Goal: Task Accomplishment & Management: Complete application form

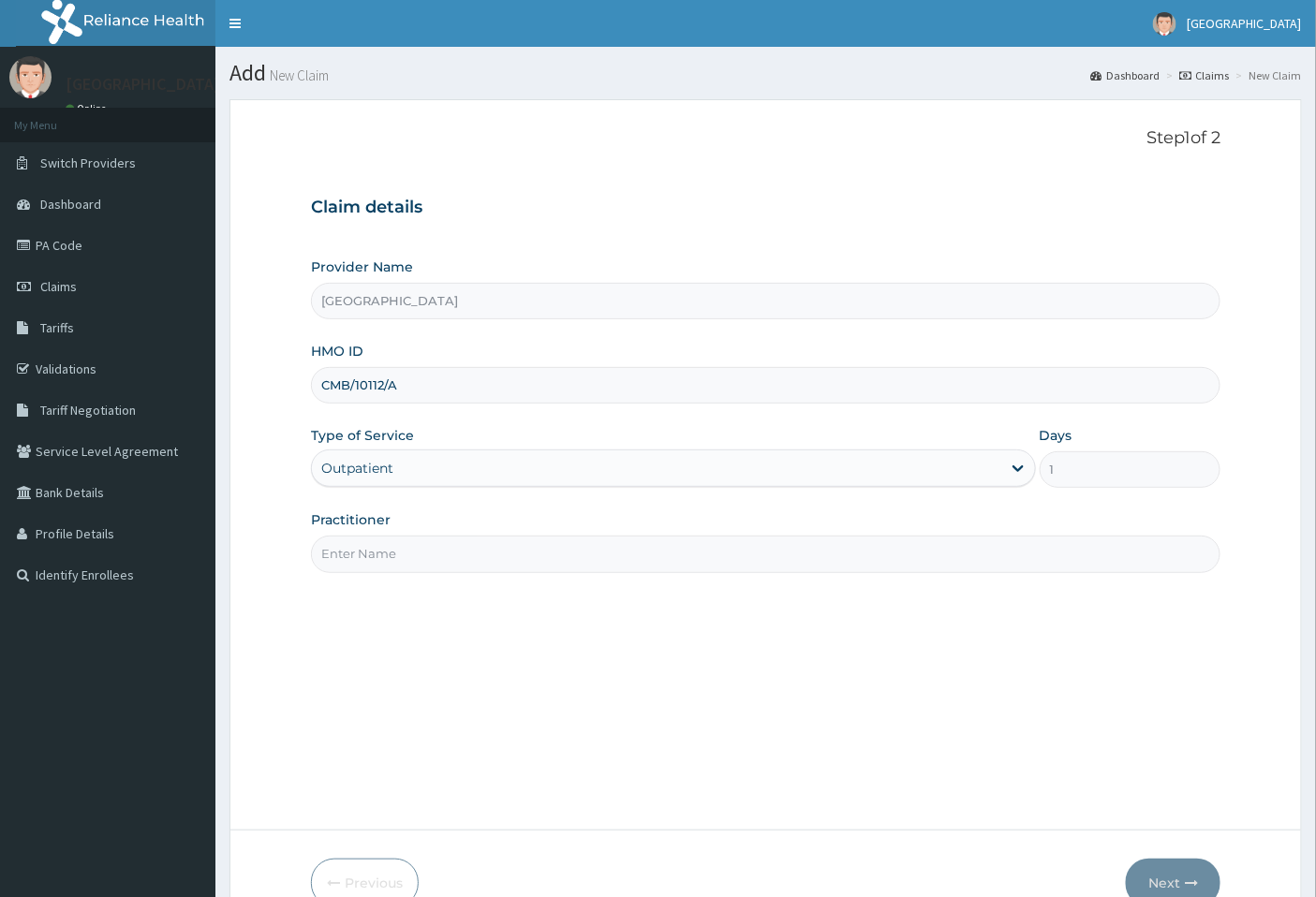
type input "DR [PERSON_NAME]"
click at [1178, 873] on p "How may I help you [DATE]?" at bounding box center [1142, 869] width 159 height 16
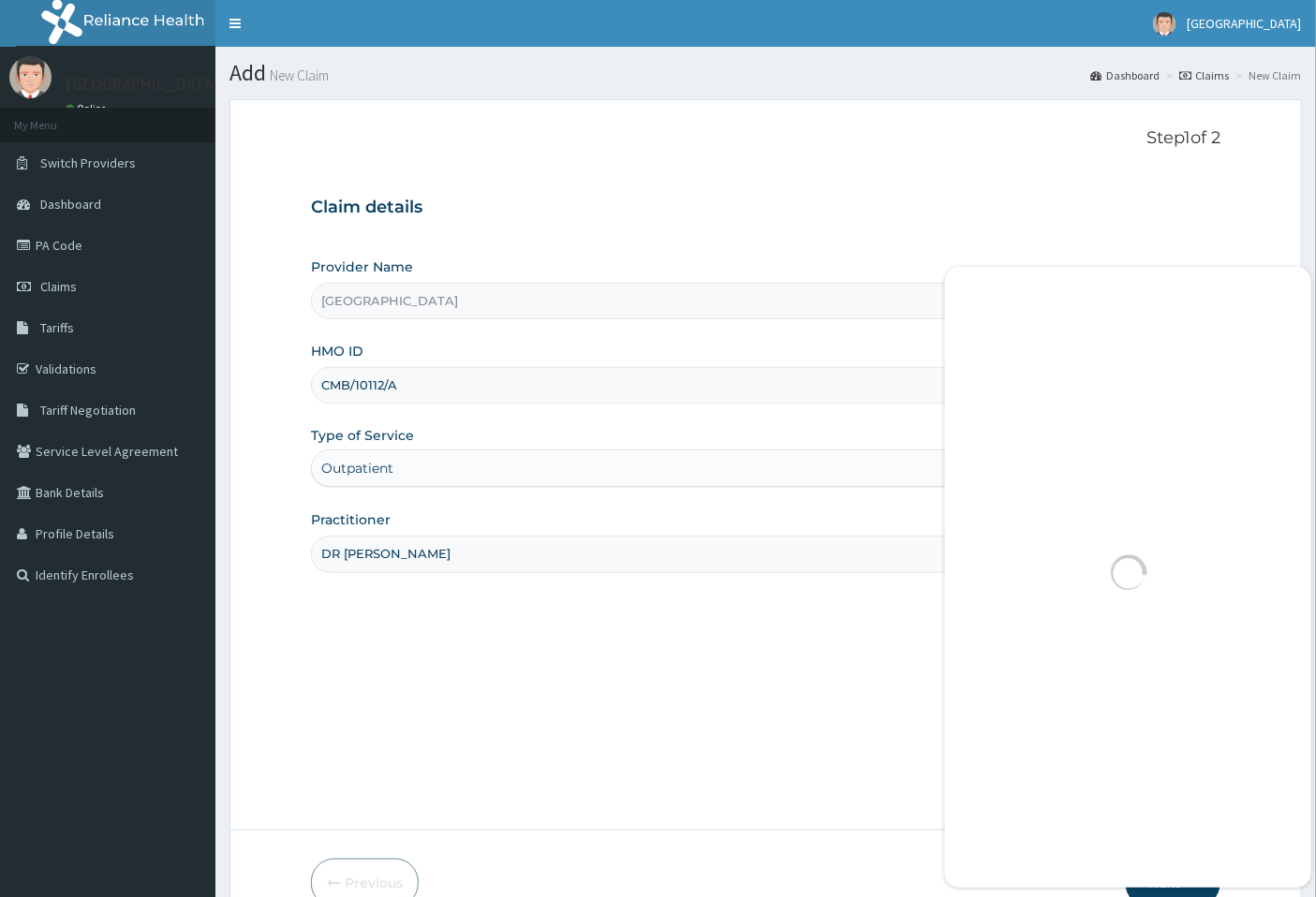
click at [828, 737] on div "Step 1 of 2 Claim details Provider Name [GEOGRAPHIC_DATA] HMO ID CMB/10112/A Ty…" at bounding box center [765, 465] width 911 height 673
click at [1231, 198] on form "Step 1 of 2 Claim details Provider Name [GEOGRAPHIC_DATA] HMO ID CMB/10112/A Ty…" at bounding box center [765, 517] width 1072 height 838
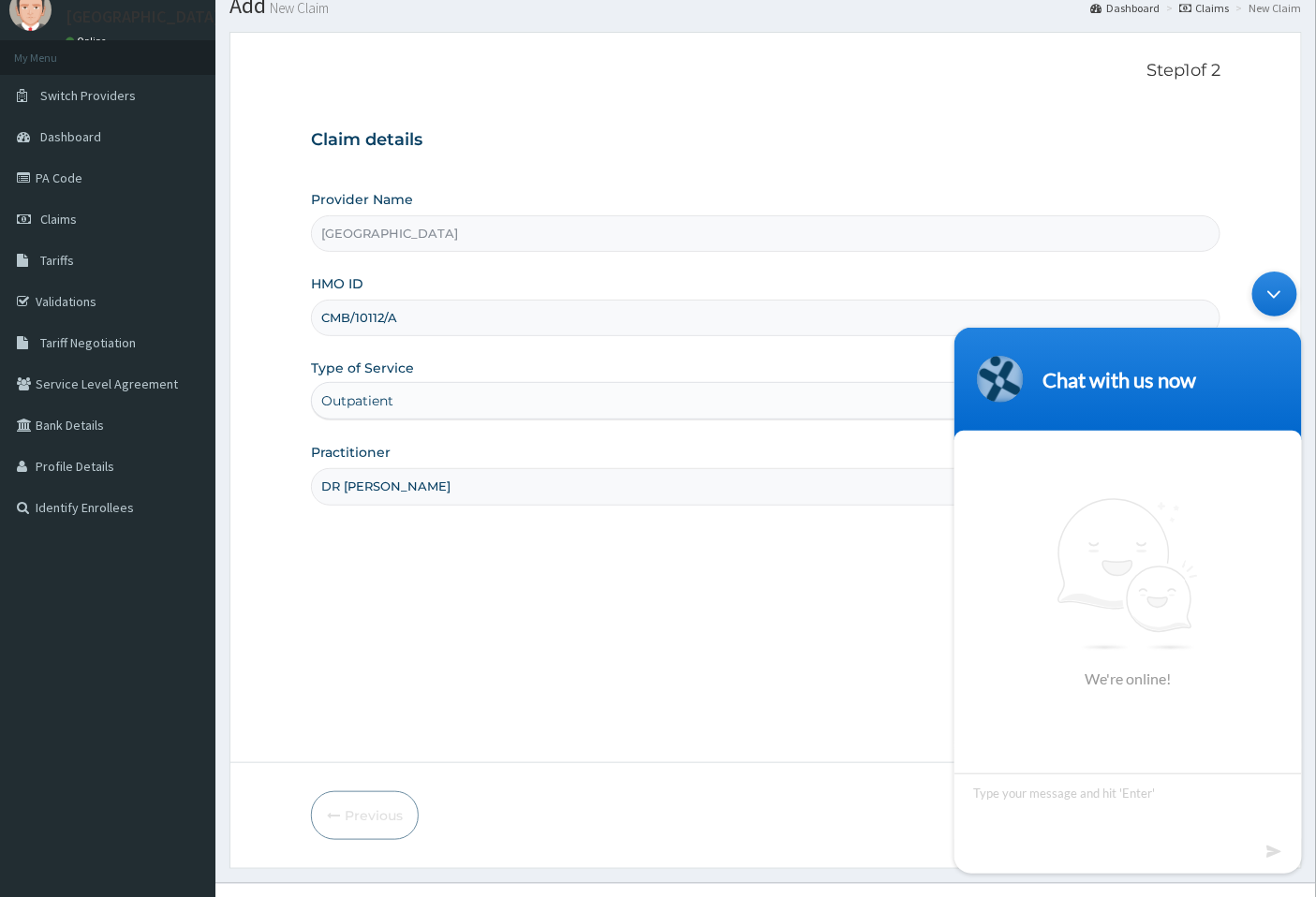
scroll to position [100, 0]
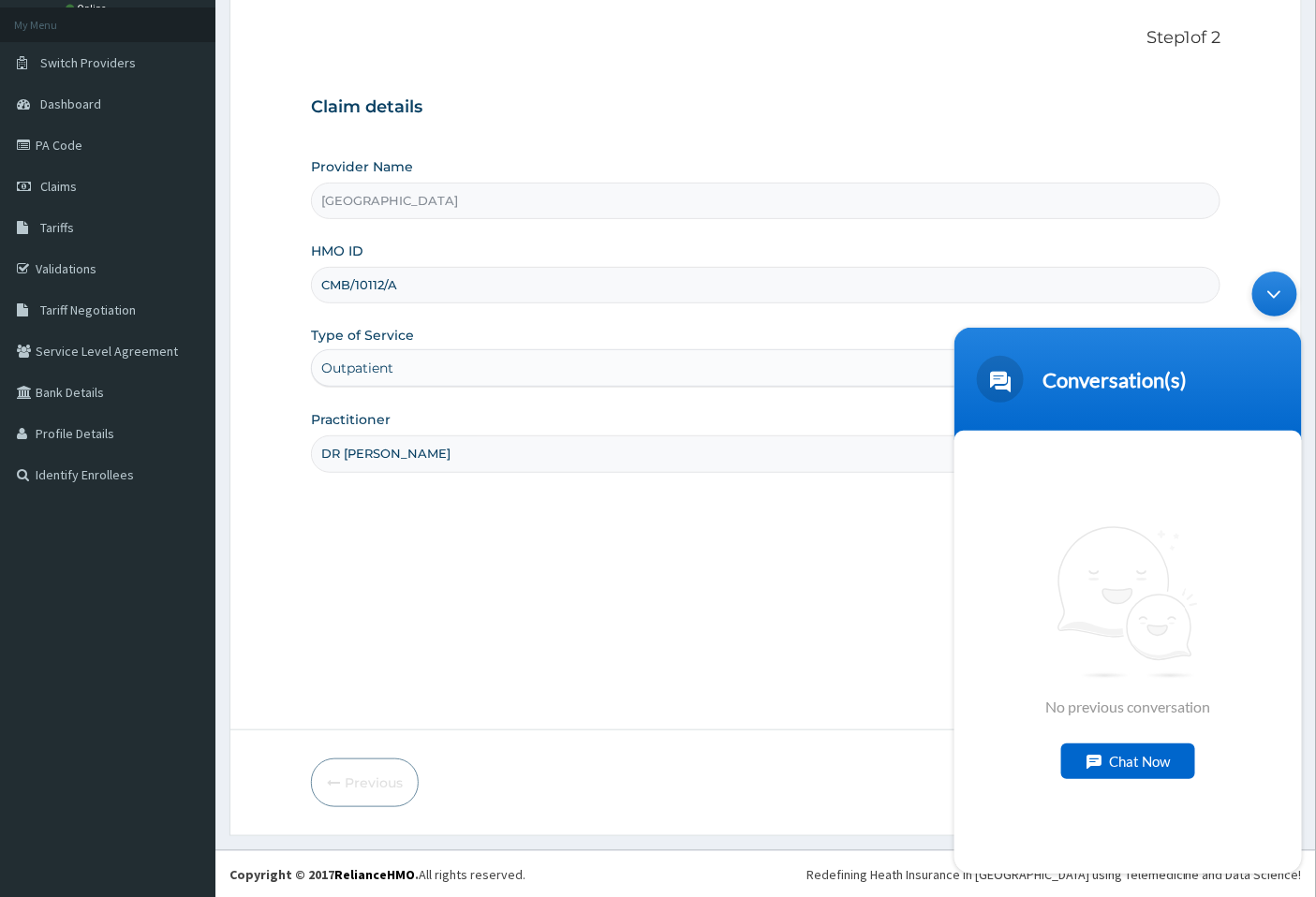
click at [836, 670] on div "Step 1 of 2 Claim details Provider Name [GEOGRAPHIC_DATA] HMO ID CMB/10112/A Ty…" at bounding box center [765, 364] width 911 height 673
click at [1272, 299] on div "Minimize live chat window" at bounding box center [1272, 293] width 44 height 45
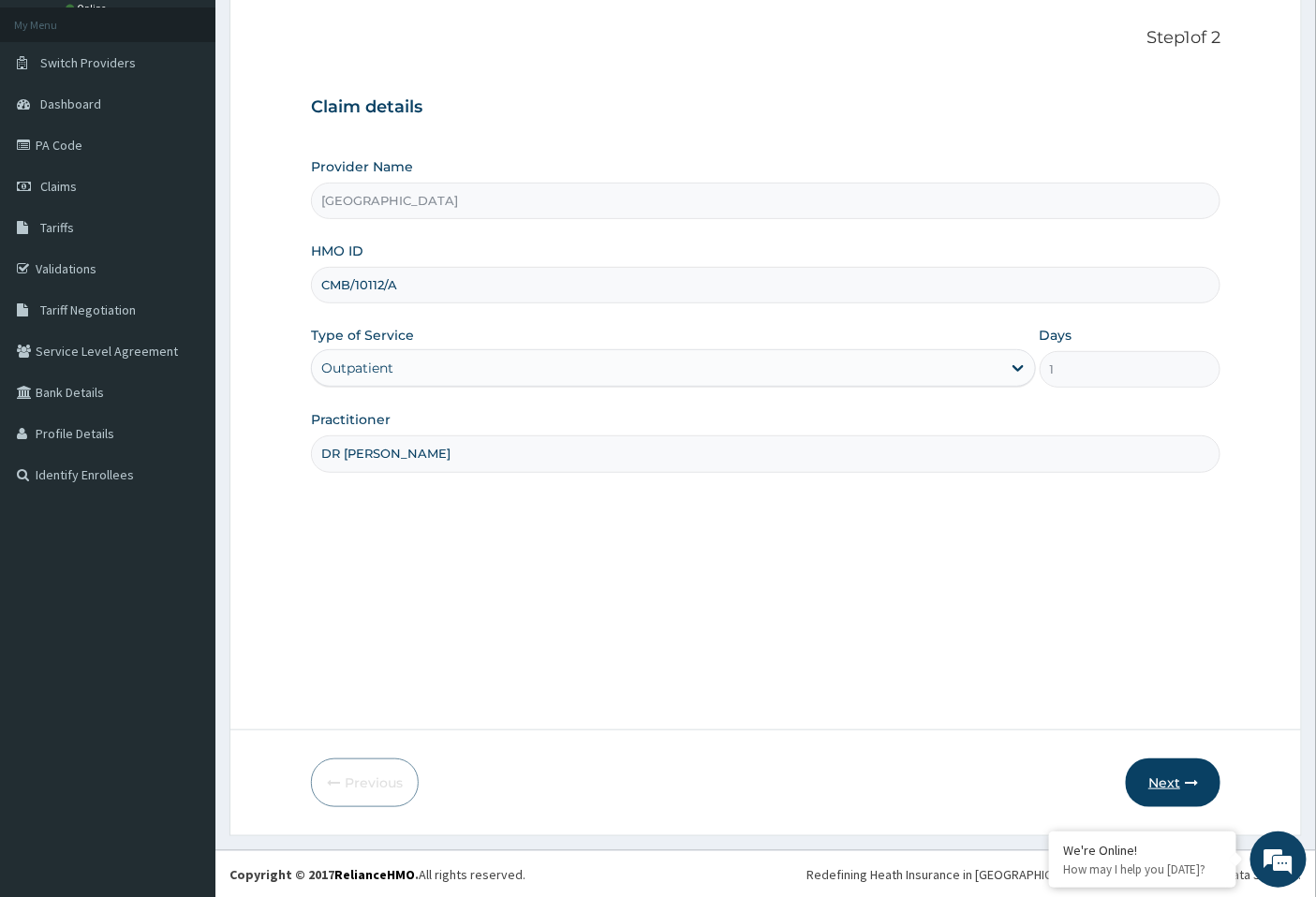
click at [1168, 772] on button "Next" at bounding box center [1173, 782] width 95 height 48
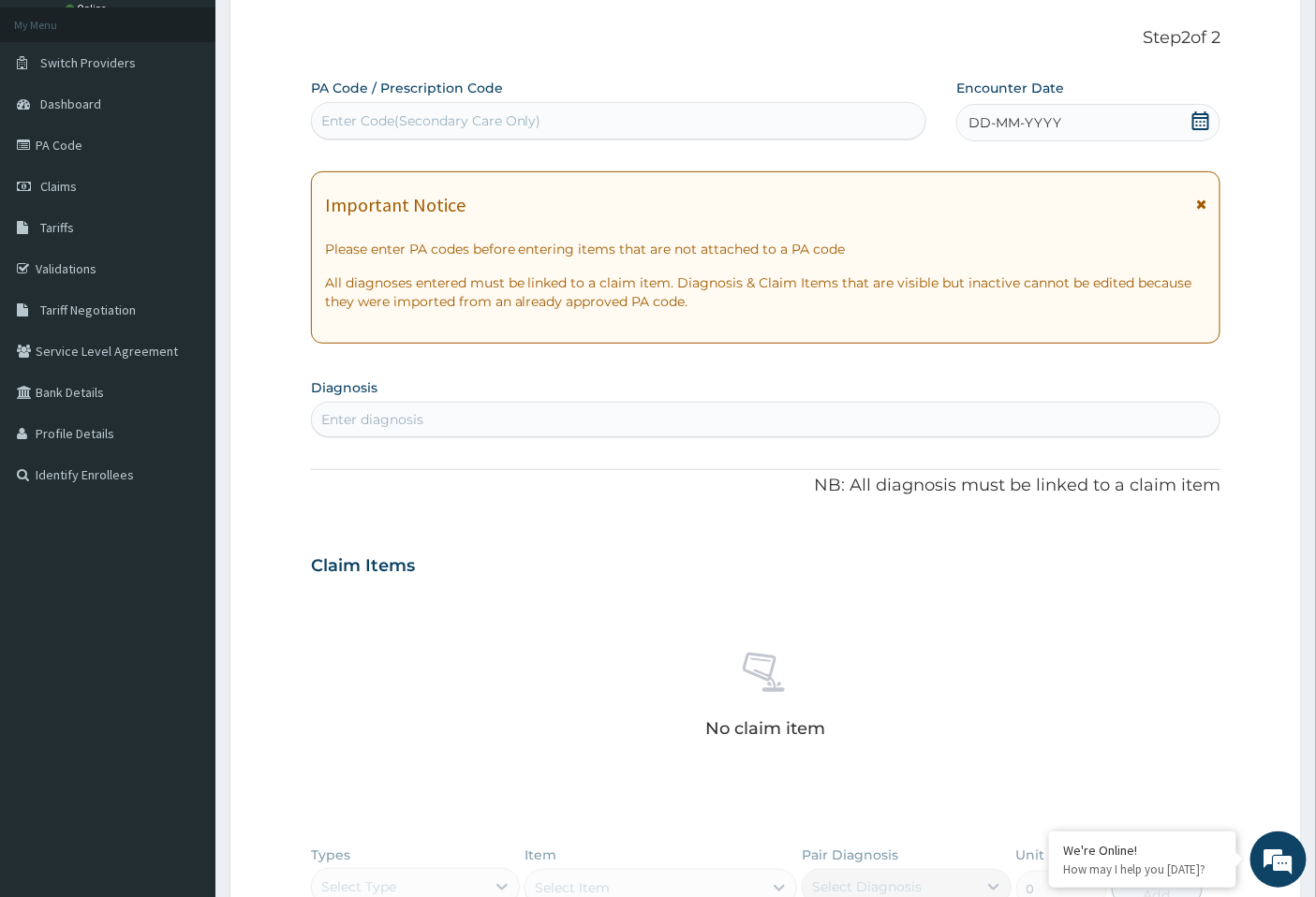
click at [1202, 123] on icon at bounding box center [1200, 121] width 19 height 19
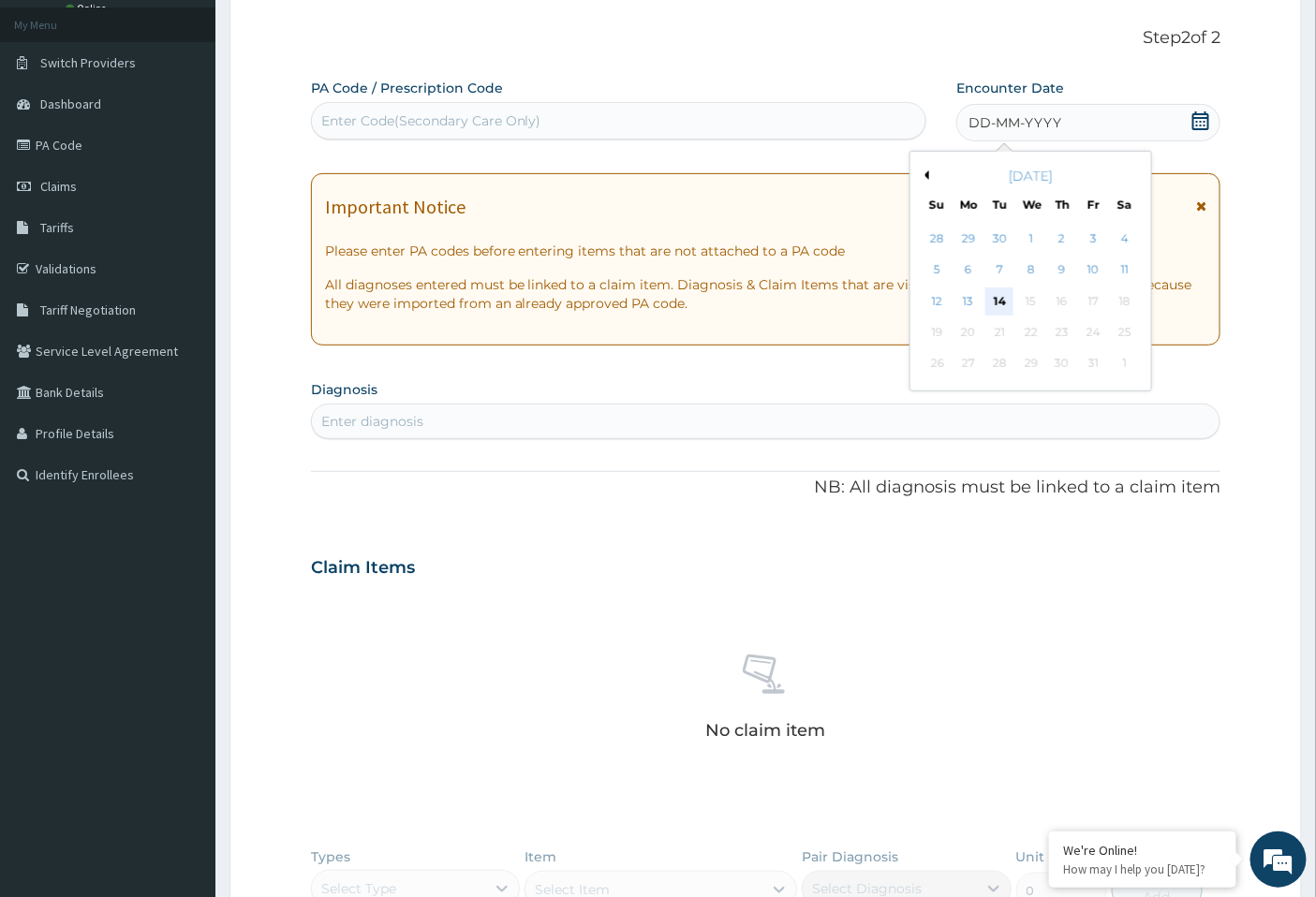
click at [1012, 295] on div "14" at bounding box center [1000, 302] width 28 height 28
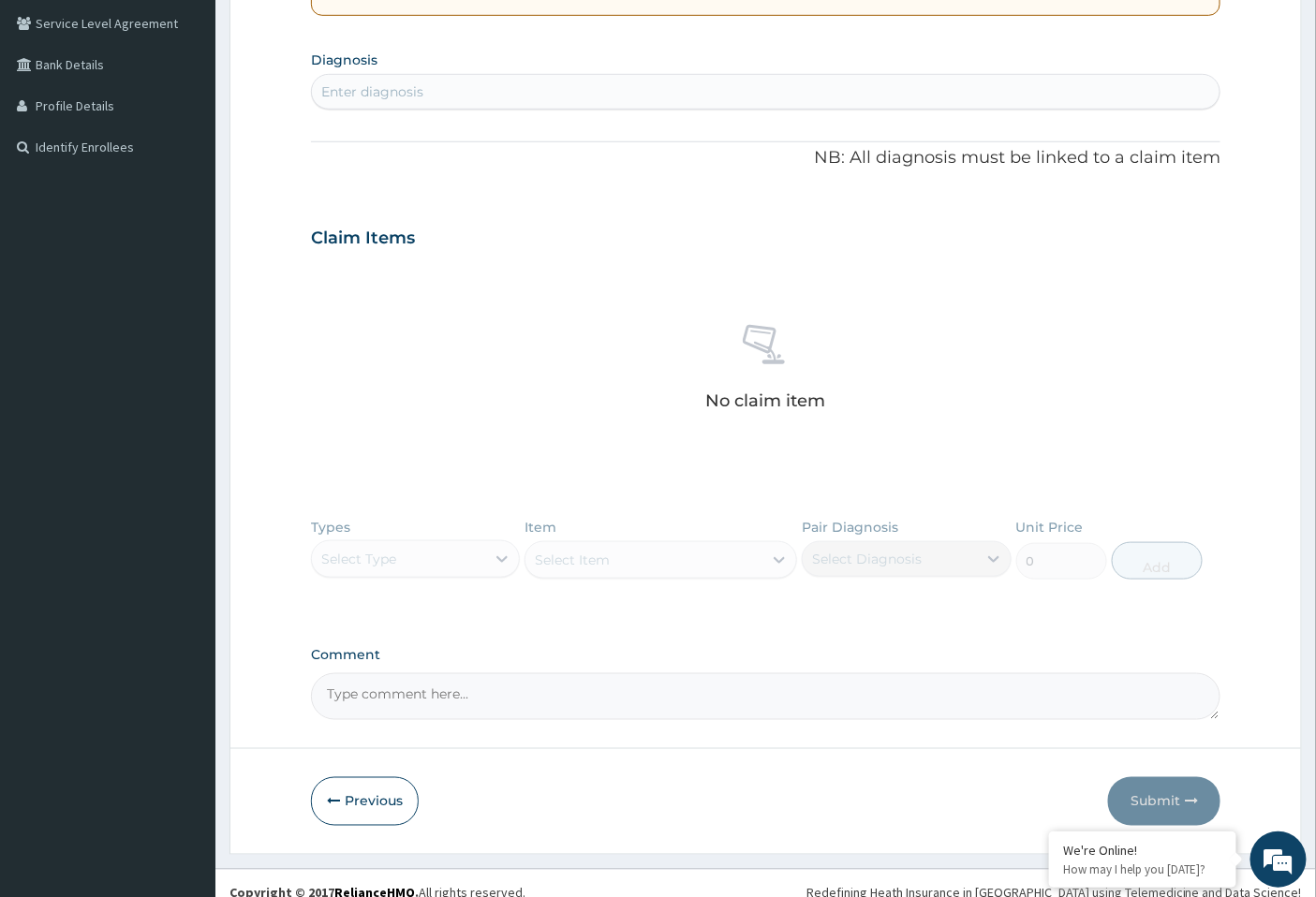
scroll to position [447, 0]
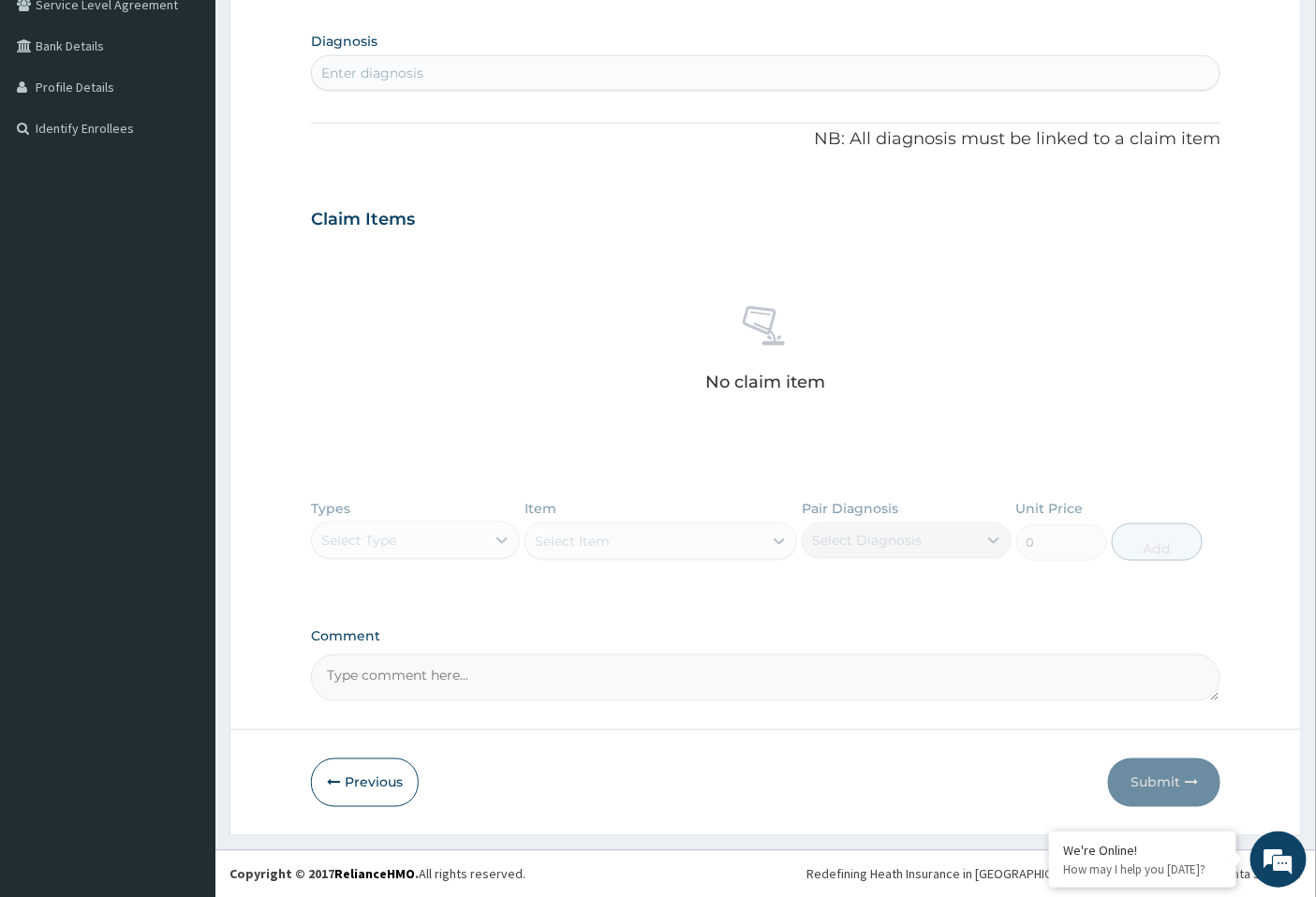
click at [480, 540] on div "Types Select Type Item Select Item Pair Diagnosis Select Diagnosis Unit Price 0…" at bounding box center [765, 544] width 911 height 109
click at [502, 531] on div "Types Select Type Item Select Item Pair Diagnosis Select Diagnosis Unit Price 0…" at bounding box center [765, 544] width 911 height 109
click at [505, 539] on div "Types Select Type Item Select Item Pair Diagnosis Select Diagnosis Unit Price 0…" at bounding box center [765, 544] width 911 height 109
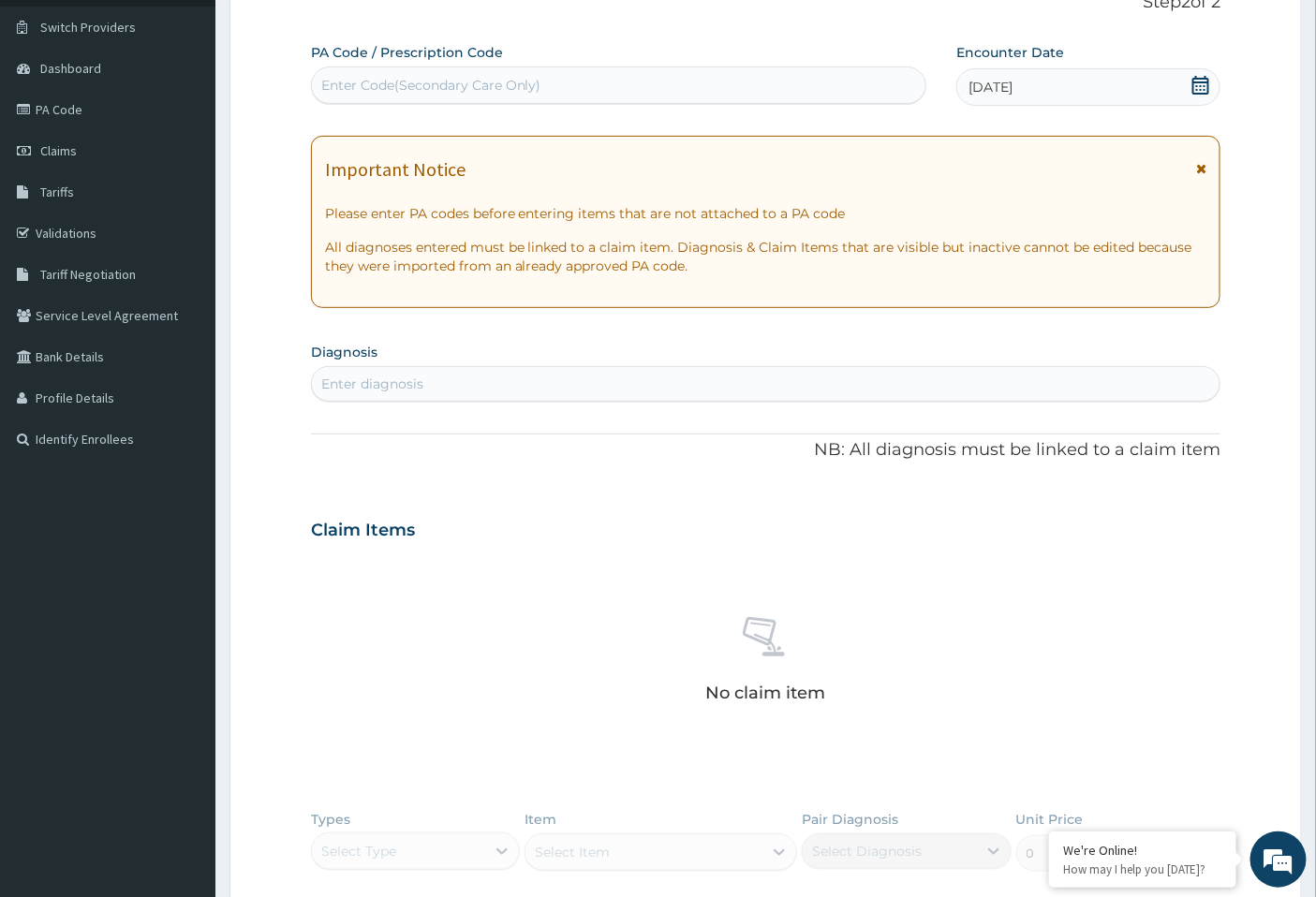
scroll to position [135, 0]
click at [590, 380] on div "Enter diagnosis" at bounding box center [765, 385] width 909 height 30
type input "[MEDICAL_DATA]"
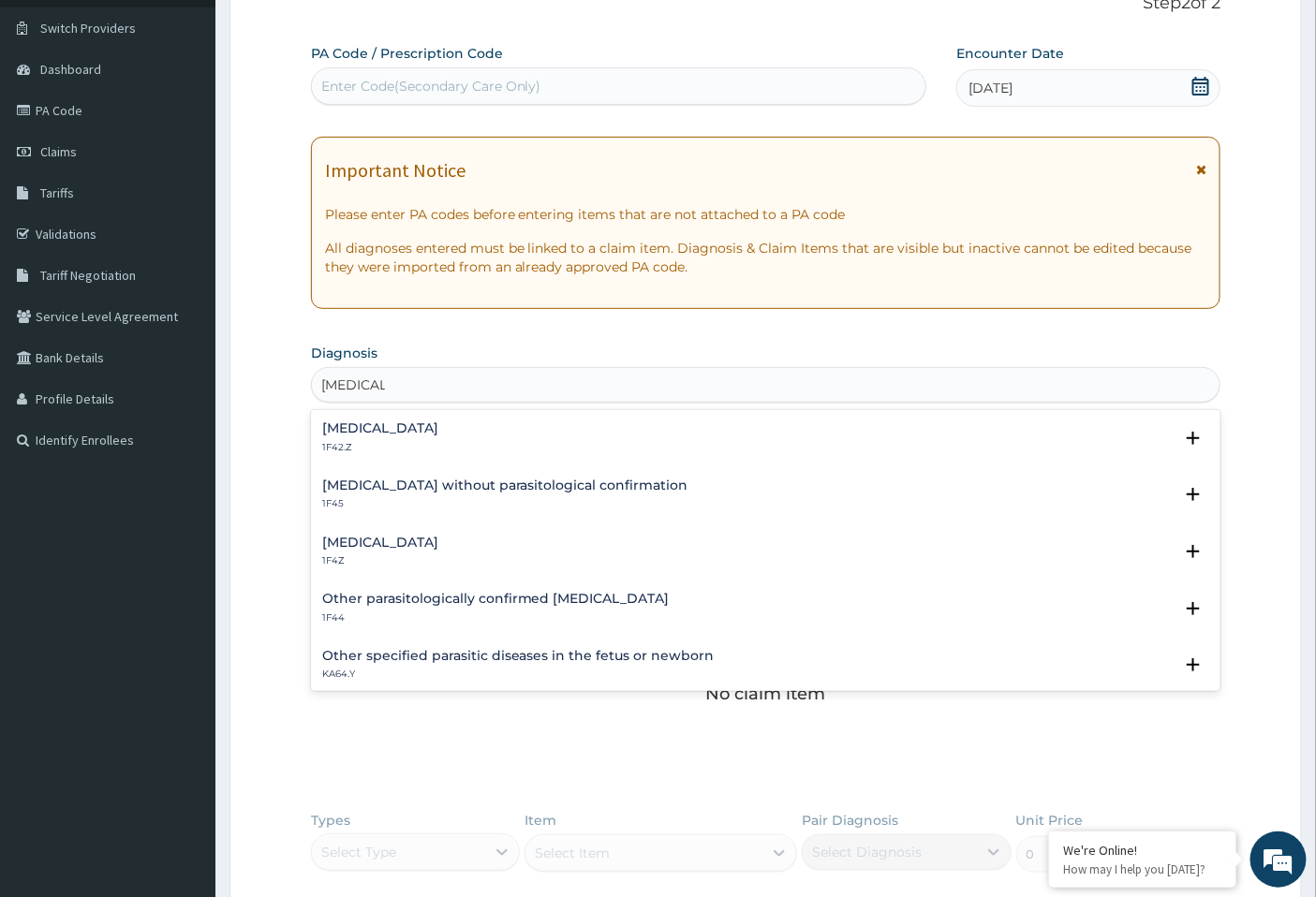
click at [412, 431] on h4 "[MEDICAL_DATA]" at bounding box center [380, 428] width 116 height 14
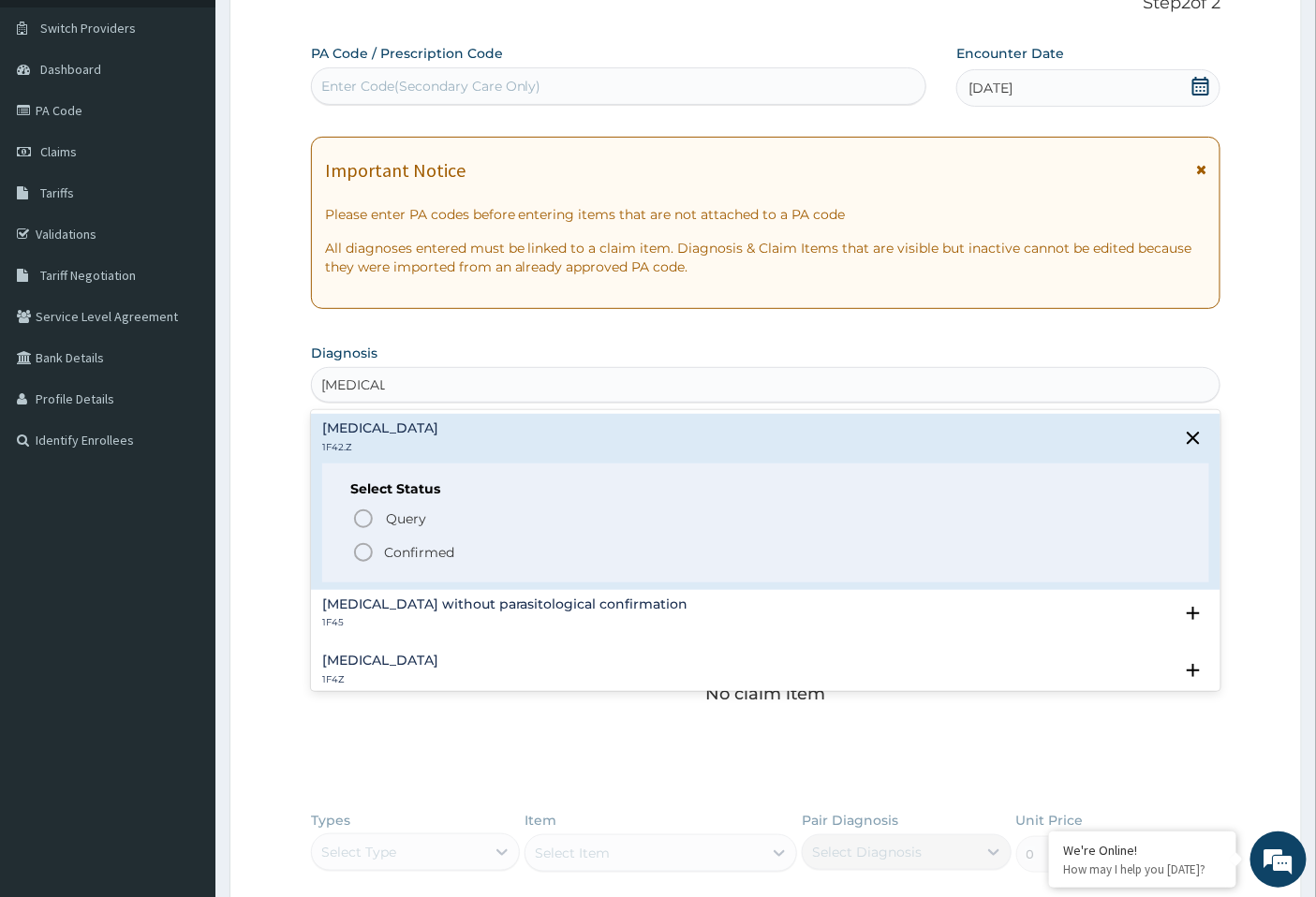
click at [357, 550] on icon "status option filled" at bounding box center [363, 552] width 23 height 23
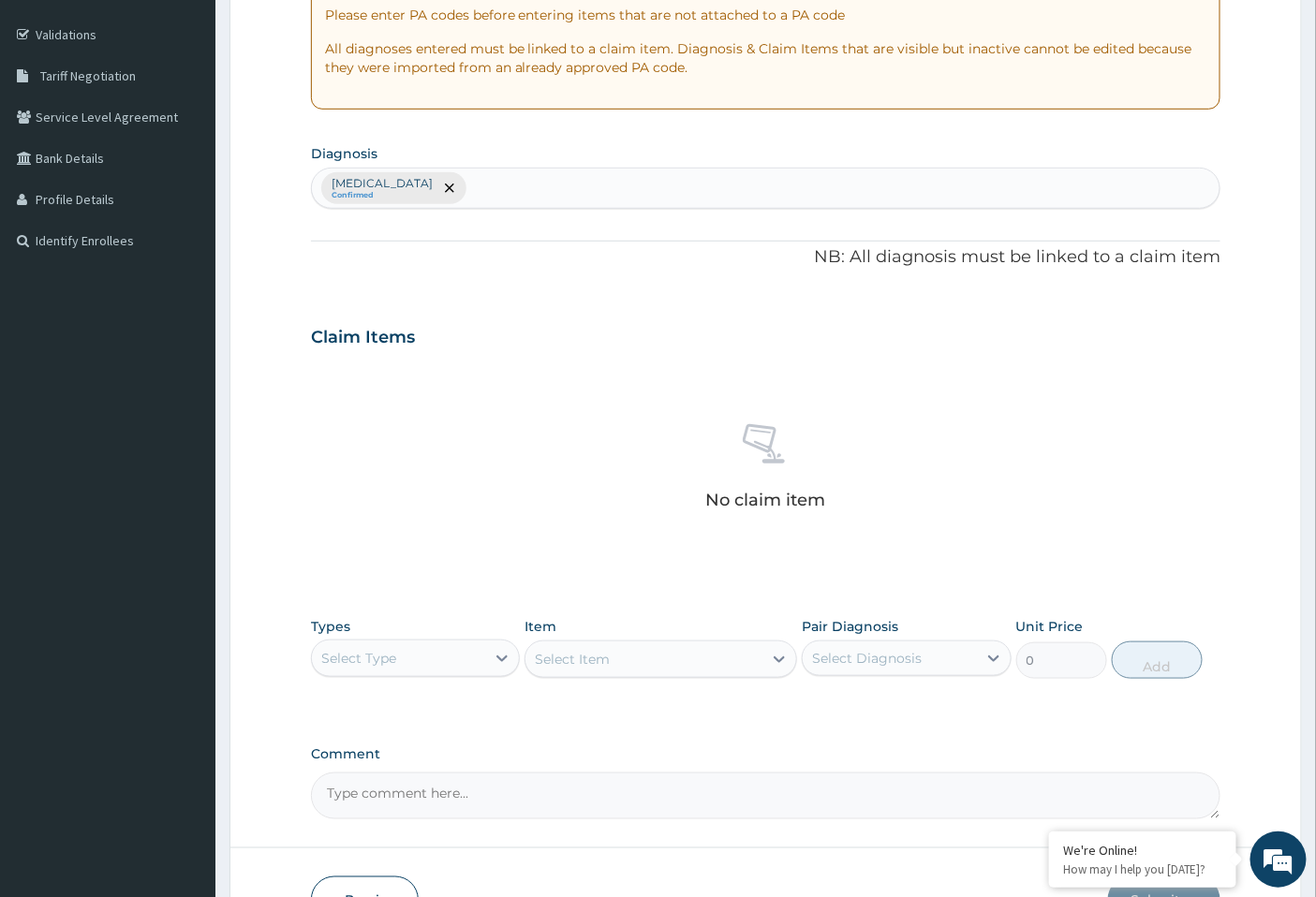
scroll to position [343, 0]
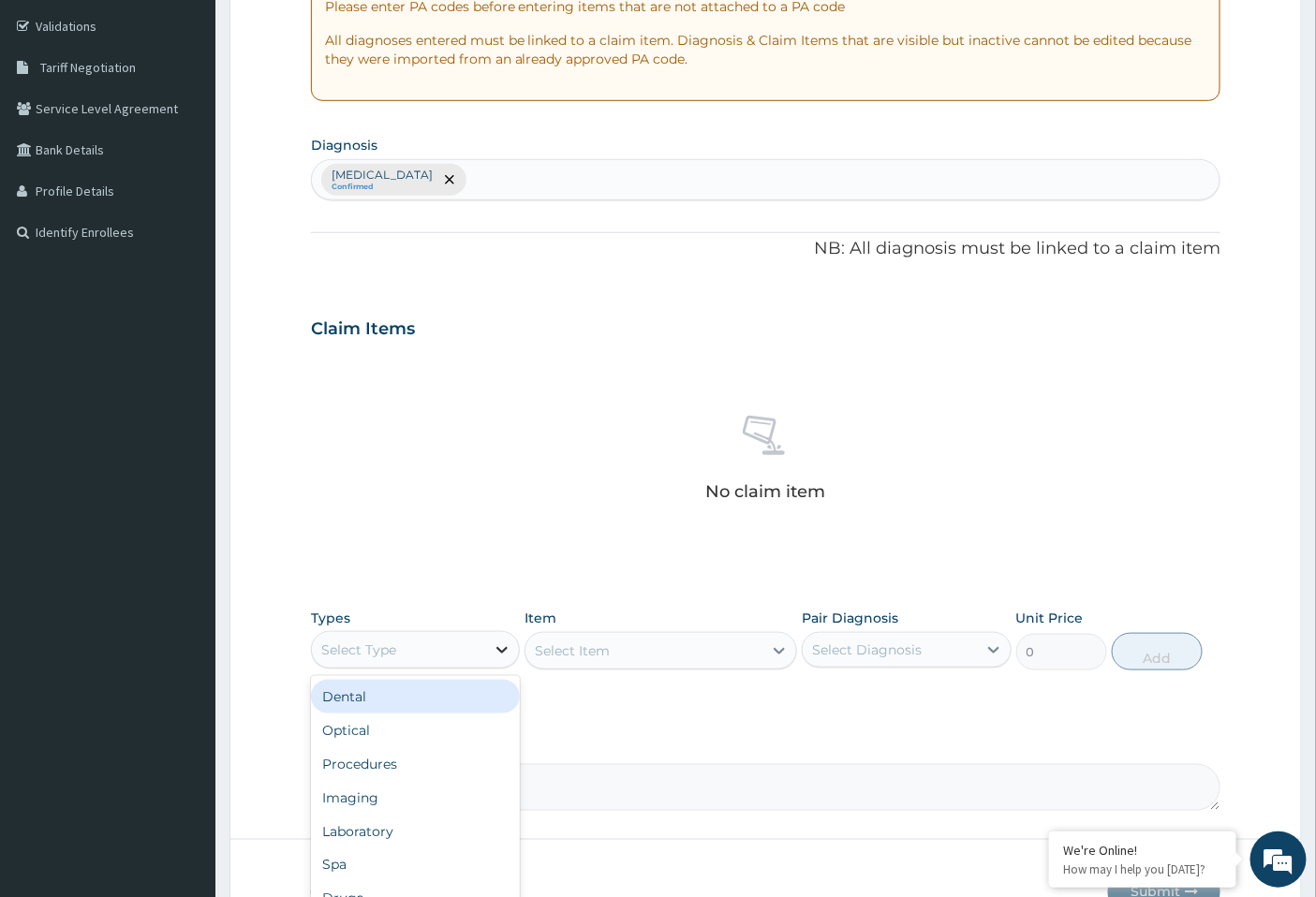
click at [505, 641] on icon at bounding box center [501, 650] width 19 height 19
click at [391, 840] on div "Laboratory" at bounding box center [414, 832] width 209 height 34
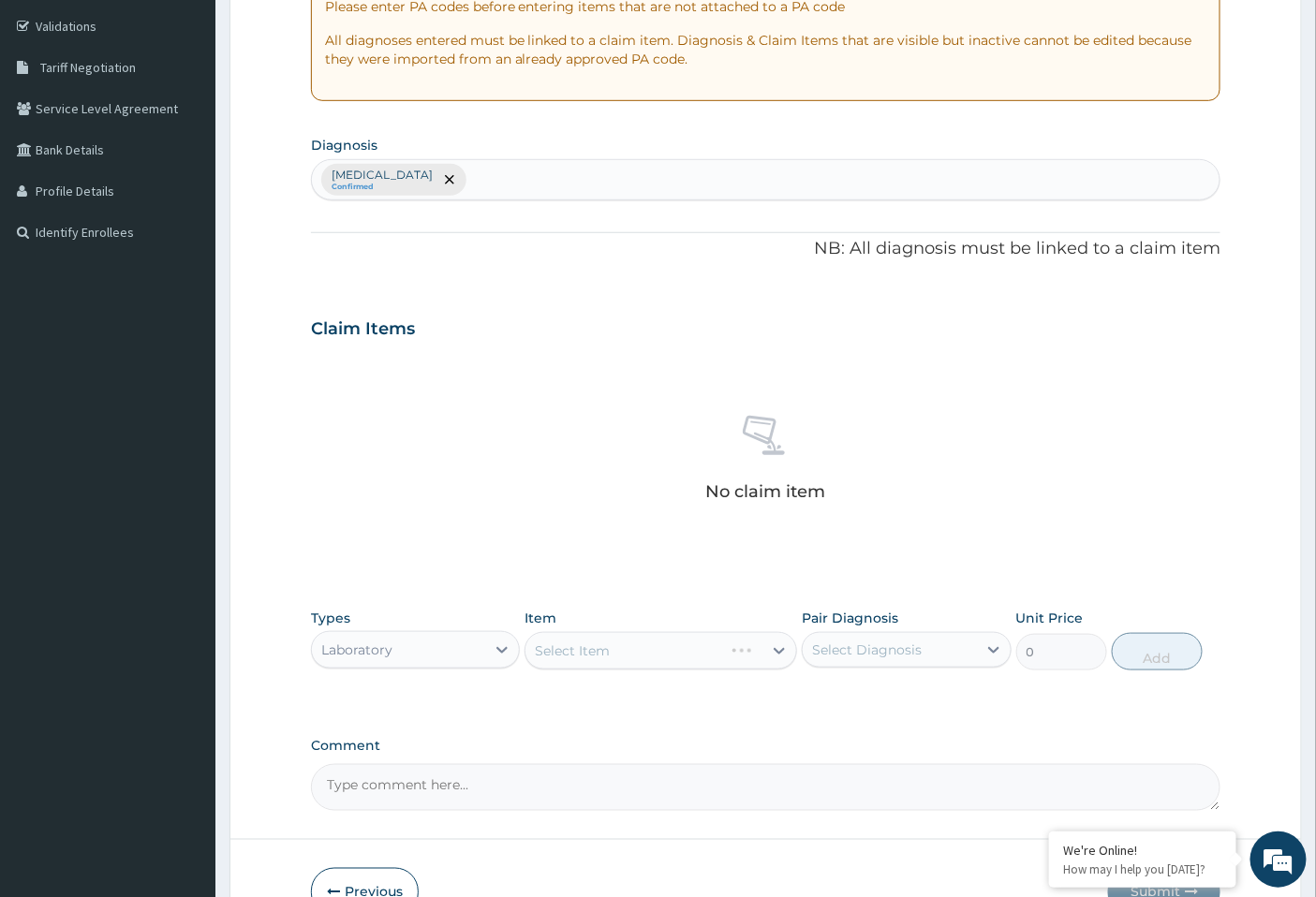
click at [638, 647] on div "Select Item" at bounding box center [660, 651] width 273 height 38
click at [642, 646] on div "Select Item" at bounding box center [644, 651] width 237 height 30
type input "KIDN"
